Goal: Task Accomplishment & Management: Manage account settings

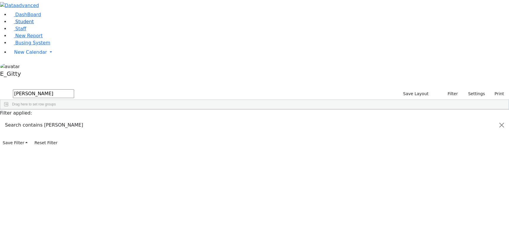
click at [31, 24] on link "Student" at bounding box center [21, 22] width 24 height 6
click at [98, 143] on div "Shmily" at bounding box center [81, 147] width 33 height 8
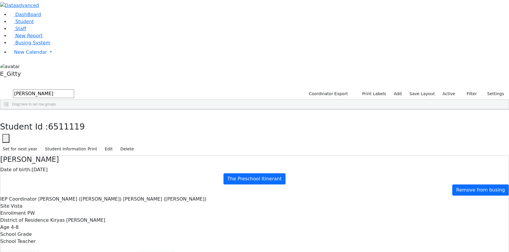
click at [139, 251] on button "Scheduling" at bounding box center [157, 257] width 36 height 12
click at [9, 110] on button "button" at bounding box center [4, 116] width 9 height 12
click at [74, 89] on input "stern" at bounding box center [43, 93] width 61 height 9
type input "s"
type input "d"
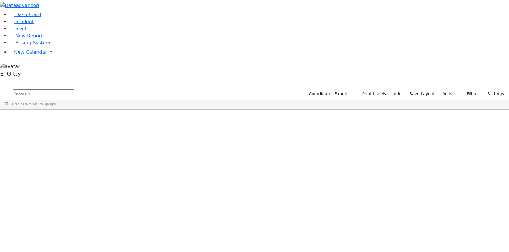
click at [74, 89] on input "text" at bounding box center [43, 93] width 61 height 9
click at [65, 119] on div "[PERSON_NAME]" at bounding box center [48, 123] width 33 height 8
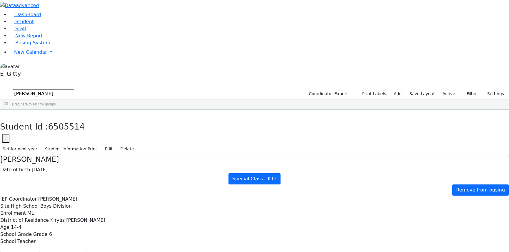
scroll to position [24, 0]
click at [9, 110] on button "button" at bounding box center [4, 116] width 9 height 12
click at [65, 127] on div "Blum" at bounding box center [48, 131] width 33 height 8
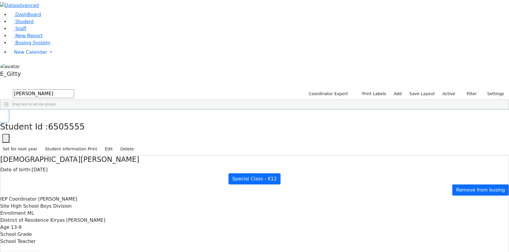
click at [6, 114] on icon "button" at bounding box center [4, 116] width 3 height 4
click at [74, 89] on input "blum" at bounding box center [43, 93] width 61 height 9
type input "b"
click at [74, 89] on input "text" at bounding box center [43, 93] width 61 height 9
click at [65, 119] on div "Ackerman" at bounding box center [48, 123] width 33 height 8
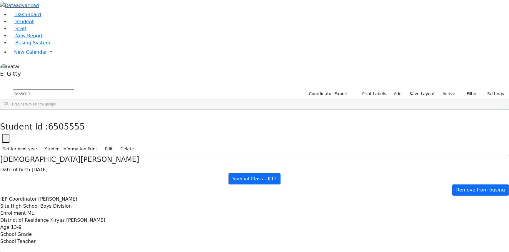
click at [65, 119] on div "Ackerman" at bounding box center [48, 123] width 33 height 8
click at [74, 89] on input "text" at bounding box center [43, 93] width 61 height 9
click at [22, 31] on link "Staff" at bounding box center [17, 29] width 17 height 6
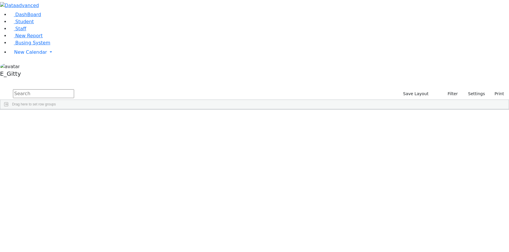
click at [74, 89] on input "text" at bounding box center [43, 93] width 61 height 9
type input "r"
click at [44, 46] on link "Busing System" at bounding box center [29, 43] width 41 height 6
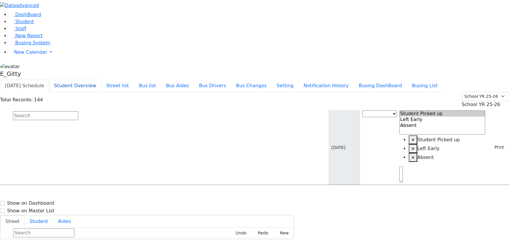
click at [101, 80] on button "Student Overview" at bounding box center [75, 86] width 52 height 12
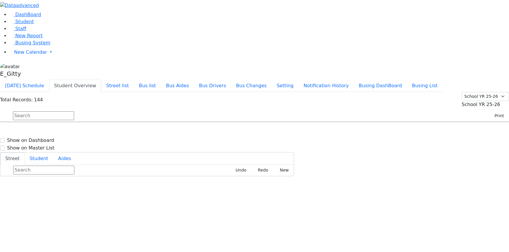
click at [74, 111] on input "text" at bounding box center [43, 115] width 61 height 9
type input "leb"
click at [47, 139] on h6 "[DATE] 8457741172" at bounding box center [25, 142] width 43 height 6
select select
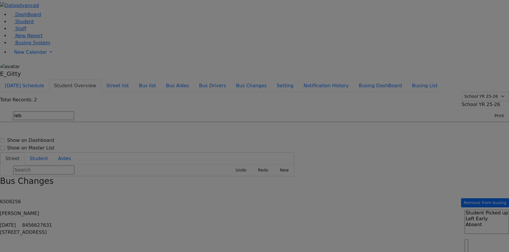
type input "[PHONE_NUMBER]"
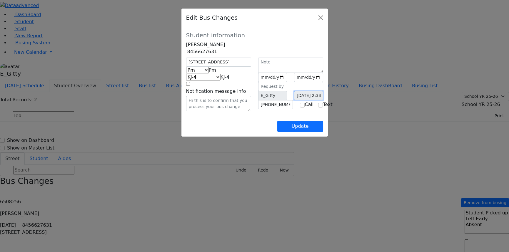
click at [320, 100] on input "[DATE] 2:33:20 PM" at bounding box center [308, 95] width 29 height 9
click at [319, 100] on input "[DATE] 2:33:20 PM" at bounding box center [308, 95] width 29 height 9
click at [270, 82] on input "2025-09-15" at bounding box center [272, 77] width 29 height 9
type input "2025-09-16"
click at [323, 82] on input "date" at bounding box center [308, 77] width 29 height 9
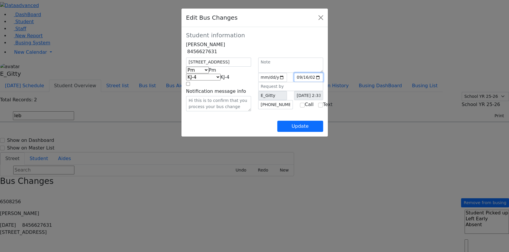
type input "2025-09-16"
click at [323, 132] on button "Update" at bounding box center [300, 126] width 46 height 11
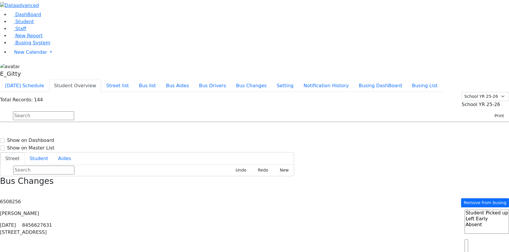
click at [74, 111] on input "text" at bounding box center [43, 115] width 61 height 9
type input "fran"
click at [47, 145] on h6 "[PERSON_NAME]" at bounding box center [25, 148] width 43 height 6
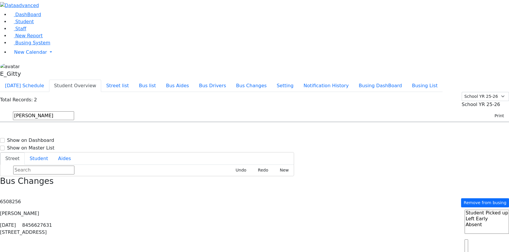
click at [47, 145] on h6 "[PERSON_NAME]" at bounding box center [25, 148] width 43 height 6
select select
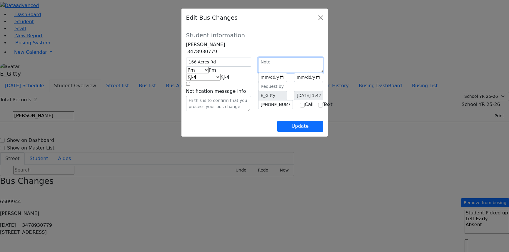
click at [323, 71] on textarea at bounding box center [290, 65] width 65 height 15
click at [208, 132] on div "Update" at bounding box center [254, 121] width 137 height 21
click at [390, 63] on div "Edit Bus Changes Student information Freidy Frankel 3478930779 Am Pm Pm" at bounding box center [254, 126] width 509 height 252
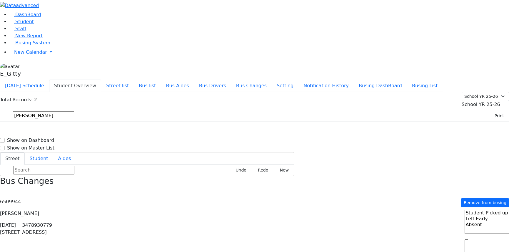
drag, startPoint x: 477, startPoint y: 67, endPoint x: 474, endPoint y: 174, distance: 107.1
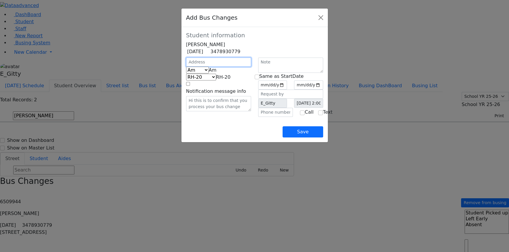
click at [186, 67] on input "text" at bounding box center [218, 62] width 65 height 9
type input "166 Acres Rd"
select select "390"
click at [209, 73] on span "Am" at bounding box center [213, 70] width 8 height 6
select select "2"
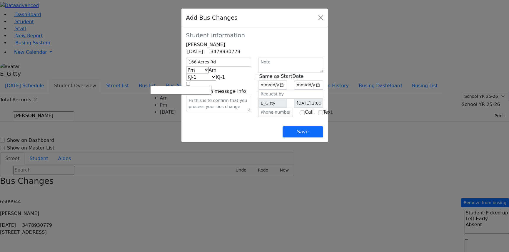
select select "337"
click at [270, 117] on input "text" at bounding box center [275, 112] width 35 height 9
type input "(845) 492-3119"
click at [287, 90] on input "date" at bounding box center [272, 85] width 29 height 9
type input "2025-09-16"
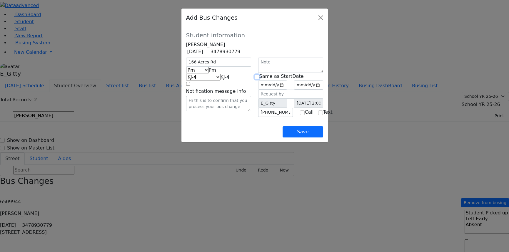
click at [259, 79] on input "checkbox" at bounding box center [257, 77] width 5 height 5
checkbox input "true"
type input "2025-09-16"
click at [228, 117] on div "166 Acres Rd Am Pm Friday Pm KJ-4 MA-13 RH-20 RV-21 PT KJ-1 KJ-2 KJ-3 KJ-5 KJ-6…" at bounding box center [219, 87] width 72 height 59
click at [323, 138] on button "Save" at bounding box center [303, 132] width 40 height 11
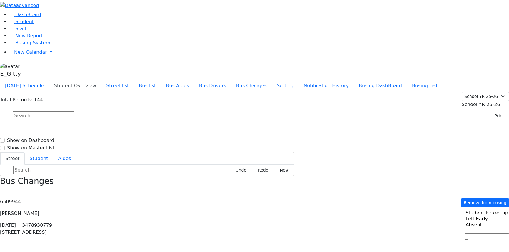
drag, startPoint x: 482, startPoint y: 243, endPoint x: 348, endPoint y: 148, distance: 164.8
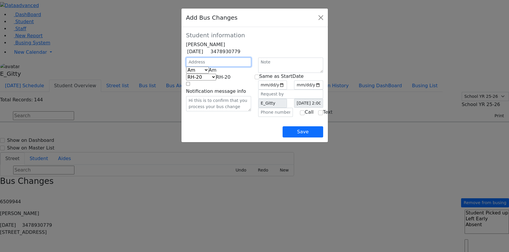
click at [186, 67] on input "text" at bounding box center [218, 62] width 65 height 9
type input "166 Acres Rd"
select select "390"
click at [264, 117] on input "text" at bounding box center [275, 112] width 35 height 9
type input "(245) 492-3119"
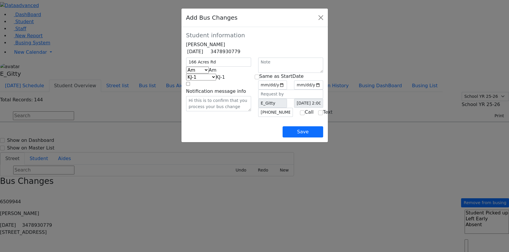
click at [209, 73] on span "Am" at bounding box center [213, 70] width 8 height 6
select select "2"
select select "337"
click at [287, 90] on input "date" at bounding box center [272, 85] width 29 height 9
type input "2025-09-18"
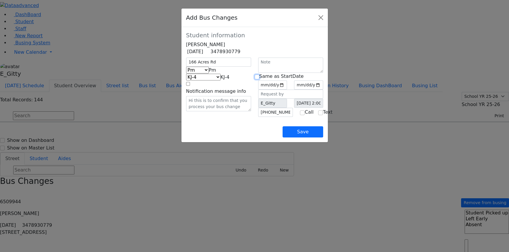
click at [259, 79] on input "checkbox" at bounding box center [257, 77] width 5 height 5
checkbox input "true"
type input "2025-09-18"
click at [265, 138] on div "Save" at bounding box center [254, 127] width 137 height 21
click at [263, 117] on input "(245) 492-3119" at bounding box center [275, 112] width 35 height 9
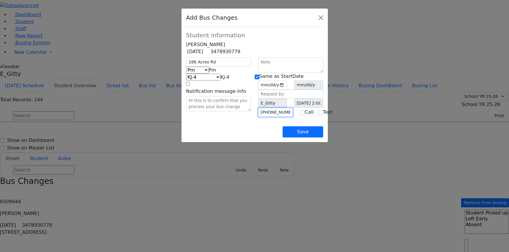
click at [266, 117] on input "(245) 492-3119" at bounding box center [275, 112] width 35 height 9
click at [262, 117] on input "(245) 492-3119" at bounding box center [275, 112] width 35 height 9
click at [264, 117] on input "(245) 492-3119" at bounding box center [275, 112] width 35 height 9
type input "(845) 492-3119"
click at [246, 117] on div "166 Acres Rd Am Pm Friday Pm KJ-4 MA-13 RH-20 RV-21 PT KJ-1 KJ-2 KJ-3 KJ-5 KJ-6…" at bounding box center [219, 87] width 72 height 59
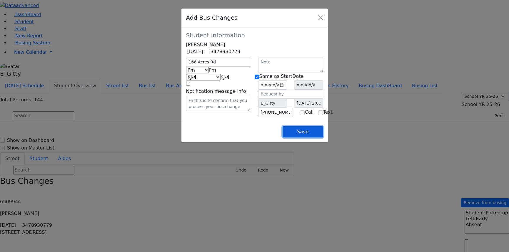
click at [323, 138] on button "Save" at bounding box center [303, 132] width 40 height 11
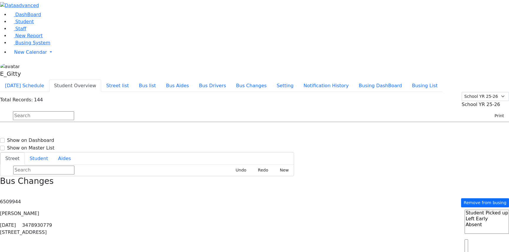
drag, startPoint x: 464, startPoint y: 94, endPoint x: 443, endPoint y: 88, distance: 21.5
click at [0, 191] on use "button" at bounding box center [0, 191] width 0 height 0
click at [392, 80] on button "Busing DashBoard" at bounding box center [380, 86] width 53 height 12
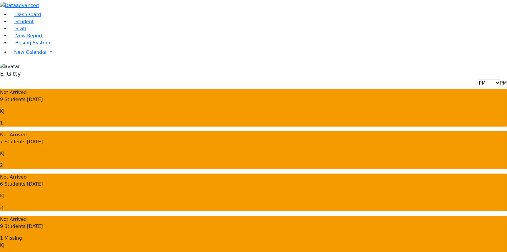
drag, startPoint x: 336, startPoint y: 168, endPoint x: 388, endPoint y: 174, distance: 52.4
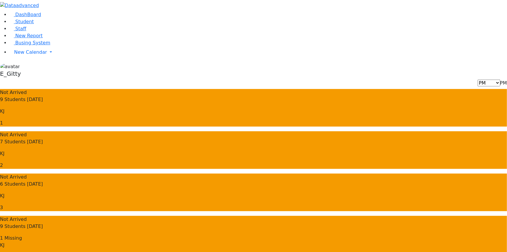
drag, startPoint x: 341, startPoint y: 180, endPoint x: 405, endPoint y: 180, distance: 64.4
drag, startPoint x: 451, startPoint y: 189, endPoint x: 370, endPoint y: 188, distance: 80.6
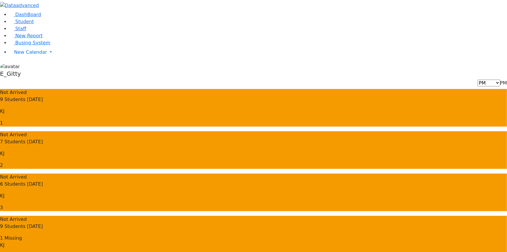
drag, startPoint x: 340, startPoint y: 169, endPoint x: 343, endPoint y: 156, distance: 12.9
drag, startPoint x: 345, startPoint y: 136, endPoint x: 396, endPoint y: 183, distance: 69.3
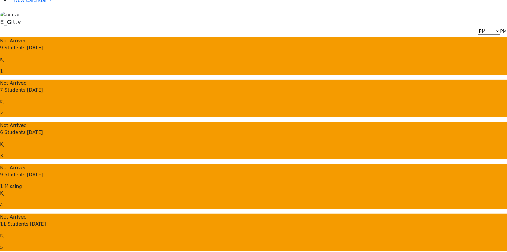
scroll to position [80, 0]
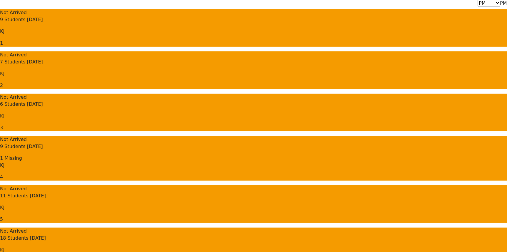
drag, startPoint x: 377, startPoint y: 111, endPoint x: 400, endPoint y: 164, distance: 57.7
